Goal: Navigation & Orientation: Find specific page/section

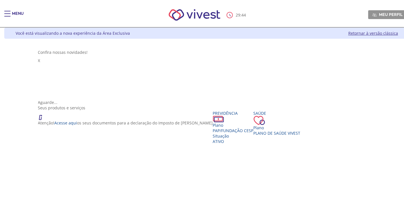
click at [360, 36] on div "Você está visualizando a nova experiência da Área Exclusiva Retornar à versão c…" at bounding box center [206, 33] width 405 height 11
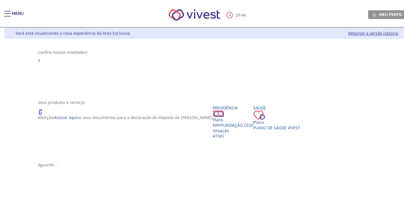
click at [360, 34] on link "Retornar à versão clássica" at bounding box center [373, 32] width 50 height 5
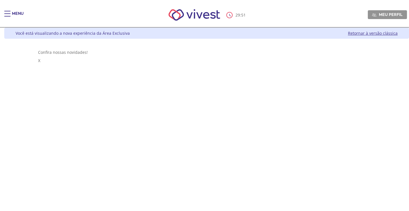
click at [380, 31] on link "Retornar à versão clássica" at bounding box center [373, 32] width 50 height 5
